Goal: Complete application form: Complete application form

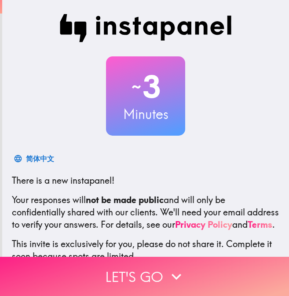
click at [111, 271] on button "Let's go" at bounding box center [144, 276] width 289 height 39
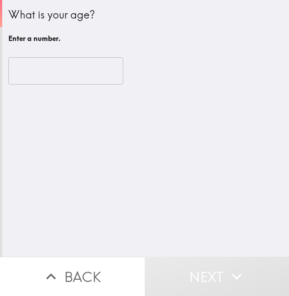
click at [54, 74] on input "number" at bounding box center [65, 70] width 115 height 27
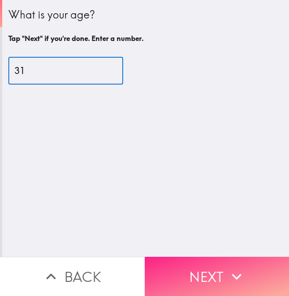
type input "31"
click at [194, 266] on button "Next" at bounding box center [217, 276] width 145 height 39
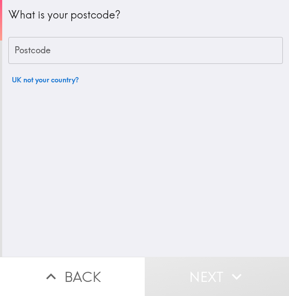
click at [129, 43] on input "Postcode" at bounding box center [145, 50] width 275 height 27
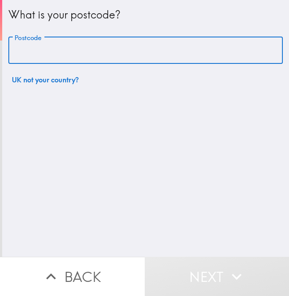
type input "BL3 6BA"
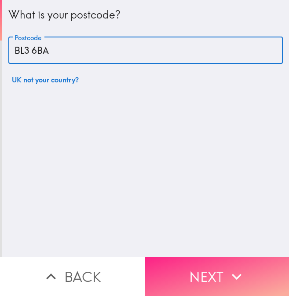
click at [205, 271] on button "Next" at bounding box center [217, 276] width 145 height 39
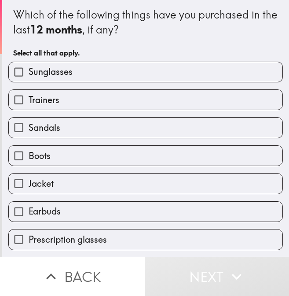
drag, startPoint x: 190, startPoint y: 99, endPoint x: 173, endPoint y: 132, distance: 36.2
click at [173, 132] on div "Sunglasses Trainers Sandals Boots Jacket Earbuds Prescription glasses Headphone…" at bounding box center [142, 194] width 282 height 279
click at [43, 70] on span "Sunglasses" at bounding box center [51, 72] width 44 height 12
click at [29, 70] on input "Sunglasses" at bounding box center [19, 72] width 20 height 20
checkbox input "true"
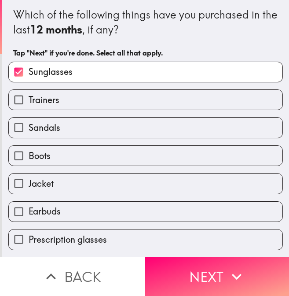
click at [49, 98] on span "Trainers" at bounding box center [44, 100] width 31 height 12
click at [29, 98] on input "Trainers" at bounding box center [19, 100] width 20 height 20
checkbox input "true"
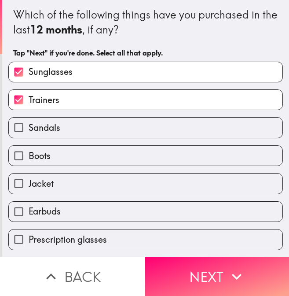
click at [49, 123] on span "Sandals" at bounding box center [45, 127] width 32 height 12
click at [29, 123] on input "Sandals" at bounding box center [19, 128] width 20 height 20
checkbox input "true"
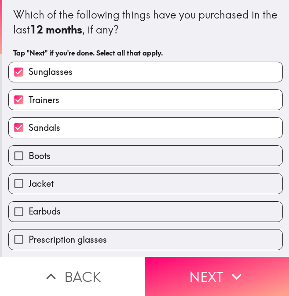
click at [49, 155] on label "Boots" at bounding box center [146, 156] width 274 height 20
click at [29, 155] on input "Boots" at bounding box center [19, 156] width 20 height 20
checkbox input "true"
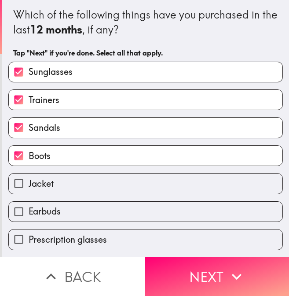
click at [56, 208] on label "Earbuds" at bounding box center [146, 212] width 274 height 20
click at [29, 208] on input "Earbuds" at bounding box center [19, 212] width 20 height 20
checkbox input "true"
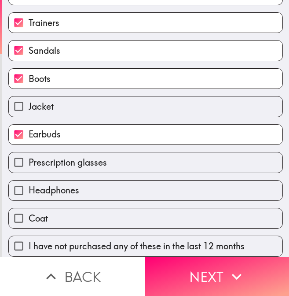
scroll to position [85, 0]
click at [118, 181] on label "Headphones" at bounding box center [146, 190] width 274 height 20
click at [29, 181] on input "Headphones" at bounding box center [19, 190] width 20 height 20
checkbox input "true"
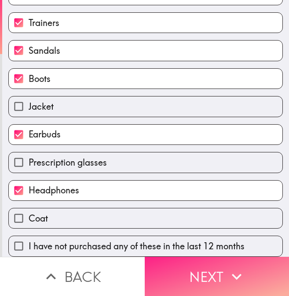
click at [185, 272] on button "Next" at bounding box center [217, 276] width 145 height 39
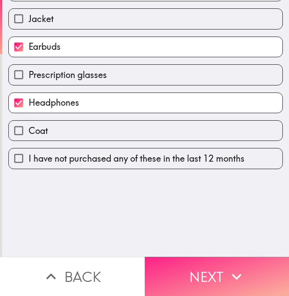
scroll to position [0, 0]
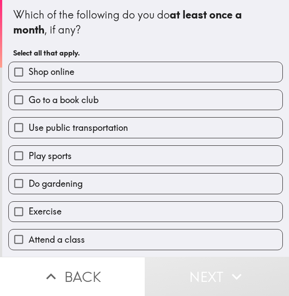
click at [110, 74] on label "Shop online" at bounding box center [146, 72] width 274 height 20
click at [29, 74] on input "Shop online" at bounding box center [19, 72] width 20 height 20
checkbox input "true"
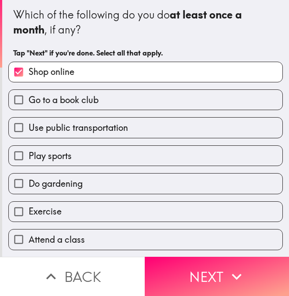
click at [101, 104] on label "Go to a book club" at bounding box center [146, 100] width 274 height 20
click at [29, 104] on input "Go to a book club" at bounding box center [19, 100] width 20 height 20
checkbox input "true"
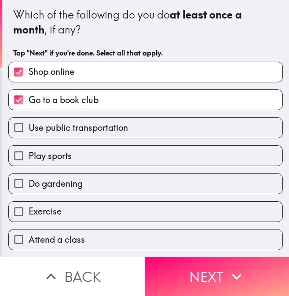
click at [85, 129] on span "Use public transportation" at bounding box center [78, 127] width 99 height 12
click at [29, 129] on input "Use public transportation" at bounding box center [19, 128] width 20 height 20
checkbox input "true"
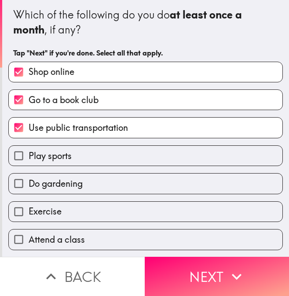
click at [60, 160] on span "Play sports" at bounding box center [50, 156] width 43 height 12
click at [29, 160] on input "Play sports" at bounding box center [19, 156] width 20 height 20
checkbox input "true"
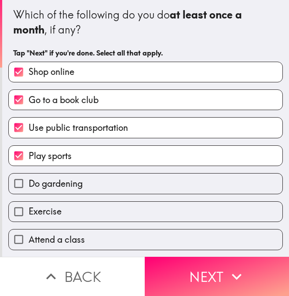
click at [58, 182] on span "Do gardening" at bounding box center [56, 183] width 54 height 12
click at [29, 182] on input "Do gardening" at bounding box center [19, 183] width 20 height 20
checkbox input "true"
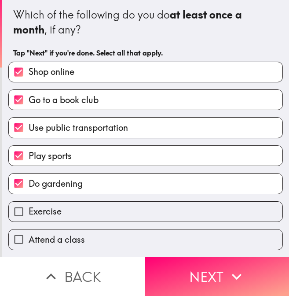
drag, startPoint x: 92, startPoint y: 224, endPoint x: 100, endPoint y: 228, distance: 9.5
click at [100, 228] on div "Shop online Go to a book club Use public transportation Play sports Do gardenin…" at bounding box center [142, 166] width 282 height 223
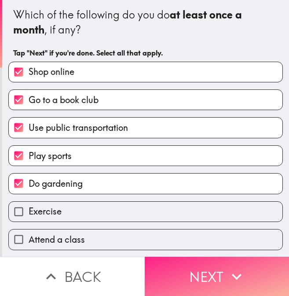
click at [210, 271] on button "Next" at bounding box center [217, 276] width 145 height 39
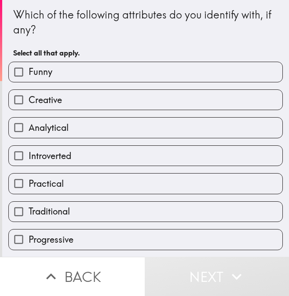
click at [116, 63] on label "Funny" at bounding box center [146, 72] width 274 height 20
click at [29, 63] on input "Funny" at bounding box center [19, 72] width 20 height 20
checkbox input "true"
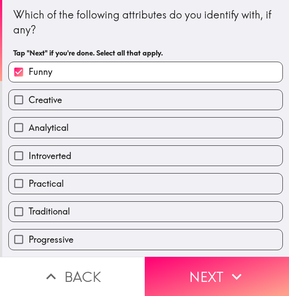
click at [112, 104] on label "Creative" at bounding box center [146, 100] width 274 height 20
click at [29, 104] on input "Creative" at bounding box center [19, 100] width 20 height 20
checkbox input "true"
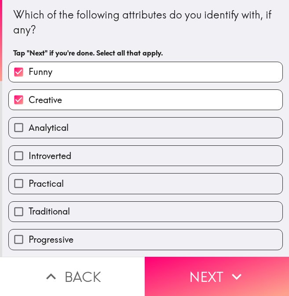
click at [112, 139] on div "Introverted" at bounding box center [142, 152] width 282 height 28
click at [113, 132] on label "Analytical" at bounding box center [146, 128] width 274 height 20
click at [29, 132] on input "Analytical" at bounding box center [19, 128] width 20 height 20
checkbox input "true"
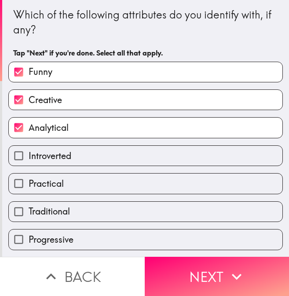
click at [88, 182] on label "Practical" at bounding box center [146, 183] width 274 height 20
click at [29, 182] on input "Practical" at bounding box center [19, 183] width 20 height 20
checkbox input "true"
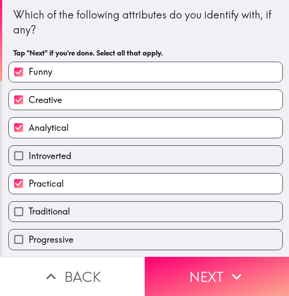
click at [127, 239] on label "Progressive" at bounding box center [146, 239] width 274 height 20
click at [29, 239] on input "Progressive" at bounding box center [19, 239] width 20 height 20
checkbox input "true"
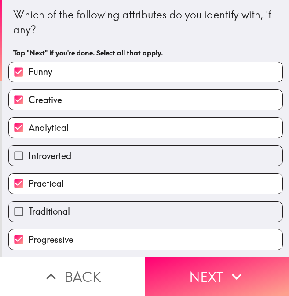
scroll to position [0, 0]
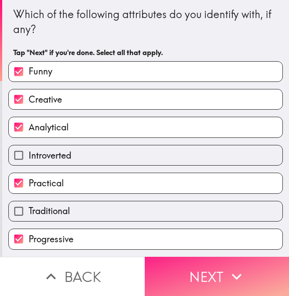
click at [193, 270] on button "Next" at bounding box center [217, 276] width 145 height 39
